Goal: Check status: Check status

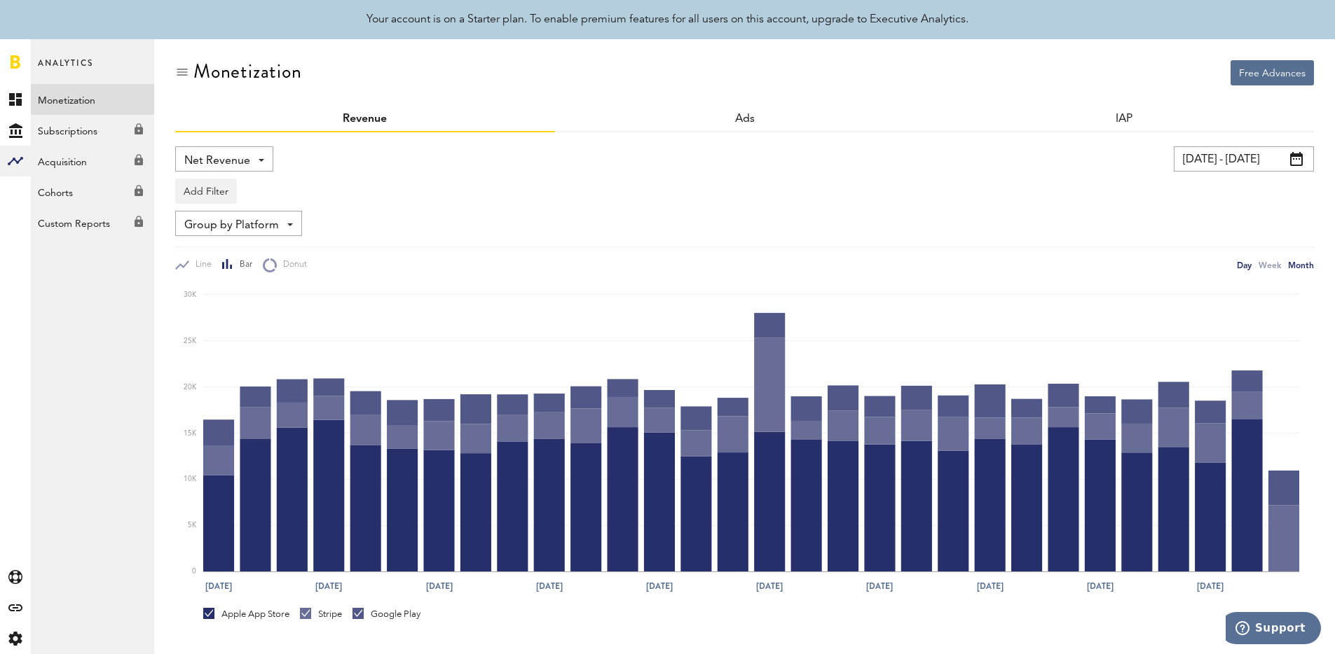
click at [1296, 263] on div "Month" at bounding box center [1301, 265] width 26 height 15
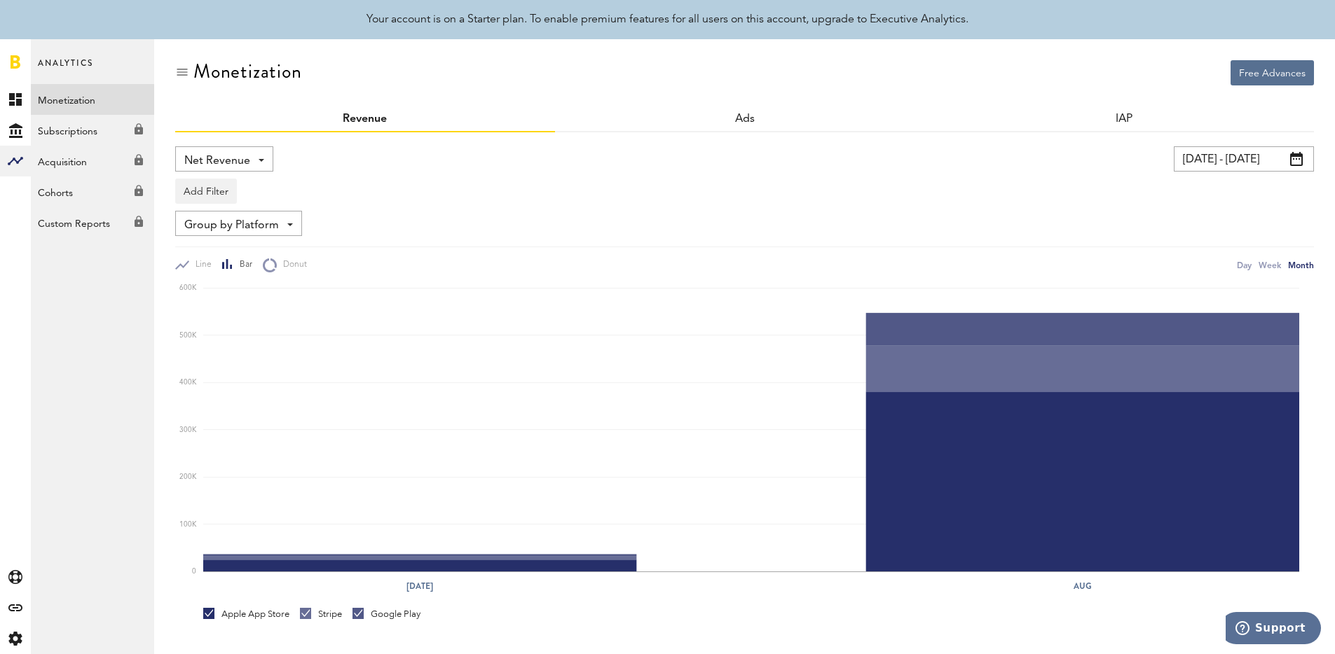
click at [1299, 162] on span at bounding box center [1296, 159] width 13 height 14
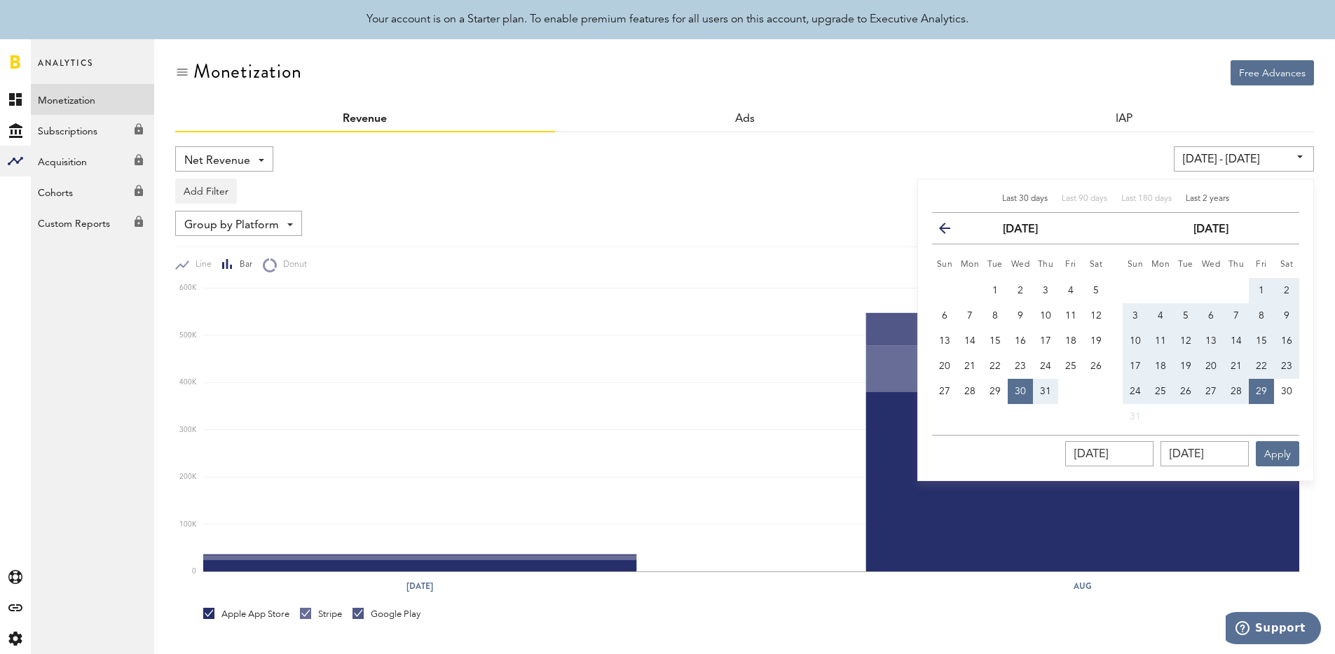
click at [1226, 203] on span "Last 2 years" at bounding box center [1207, 199] width 43 height 8
type input "[DATE] - [DATE]"
type input "[DATE]"
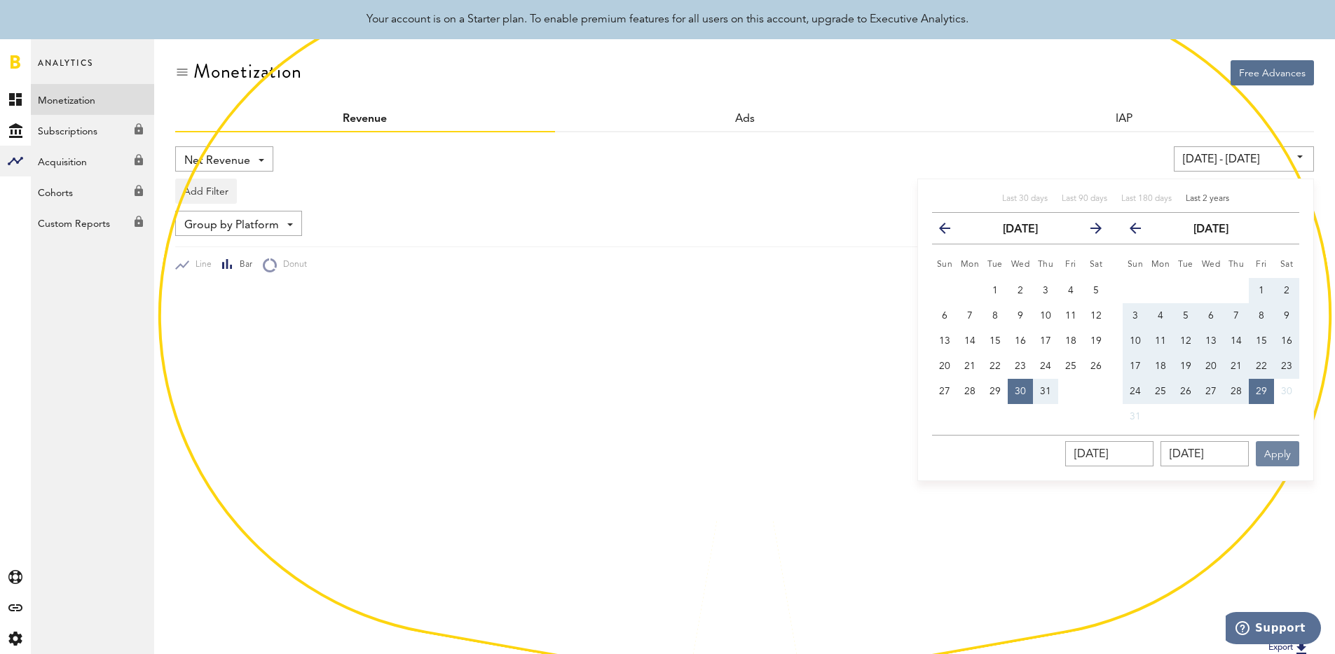
click at [1275, 453] on button "Apply" at bounding box center [1277, 453] width 43 height 25
